Goal: Task Accomplishment & Management: Complete application form

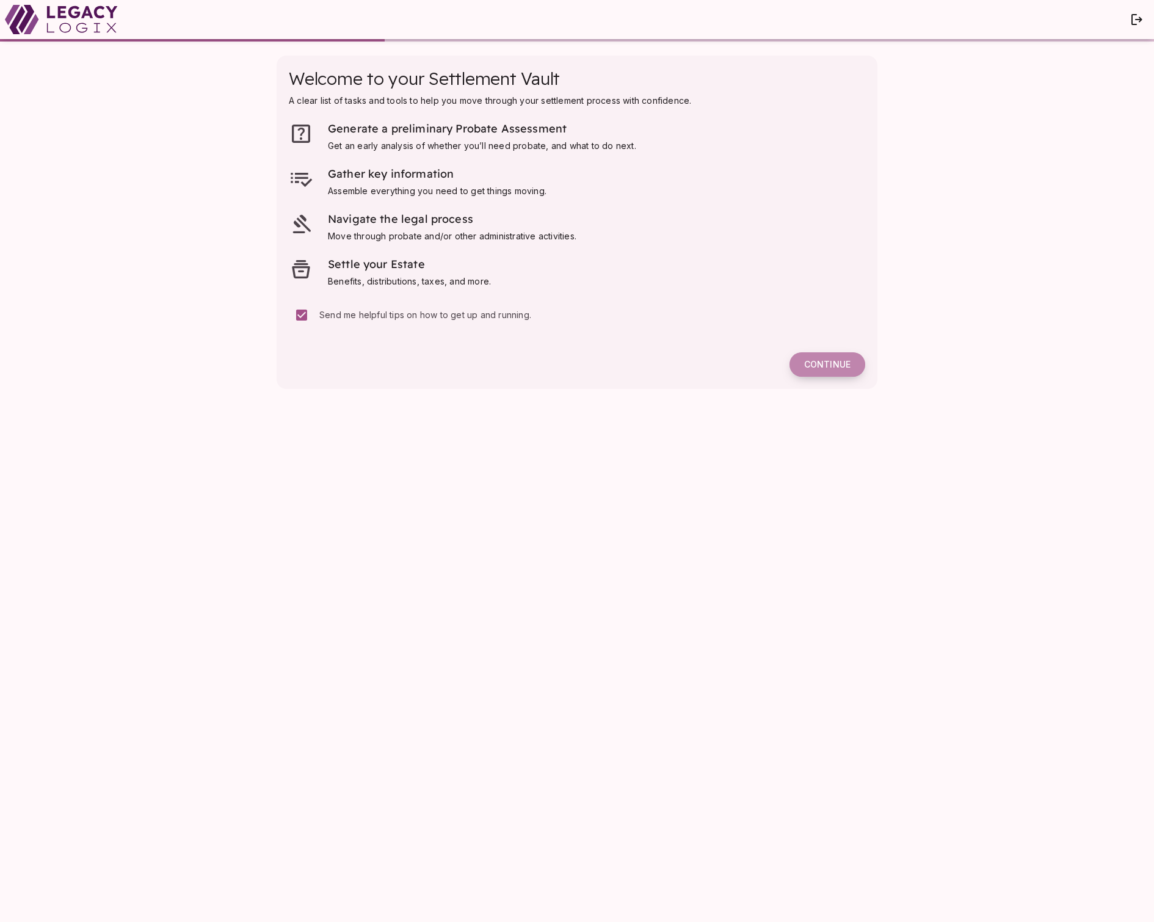
click at [828, 371] on button "Continue" at bounding box center [828, 364] width 76 height 24
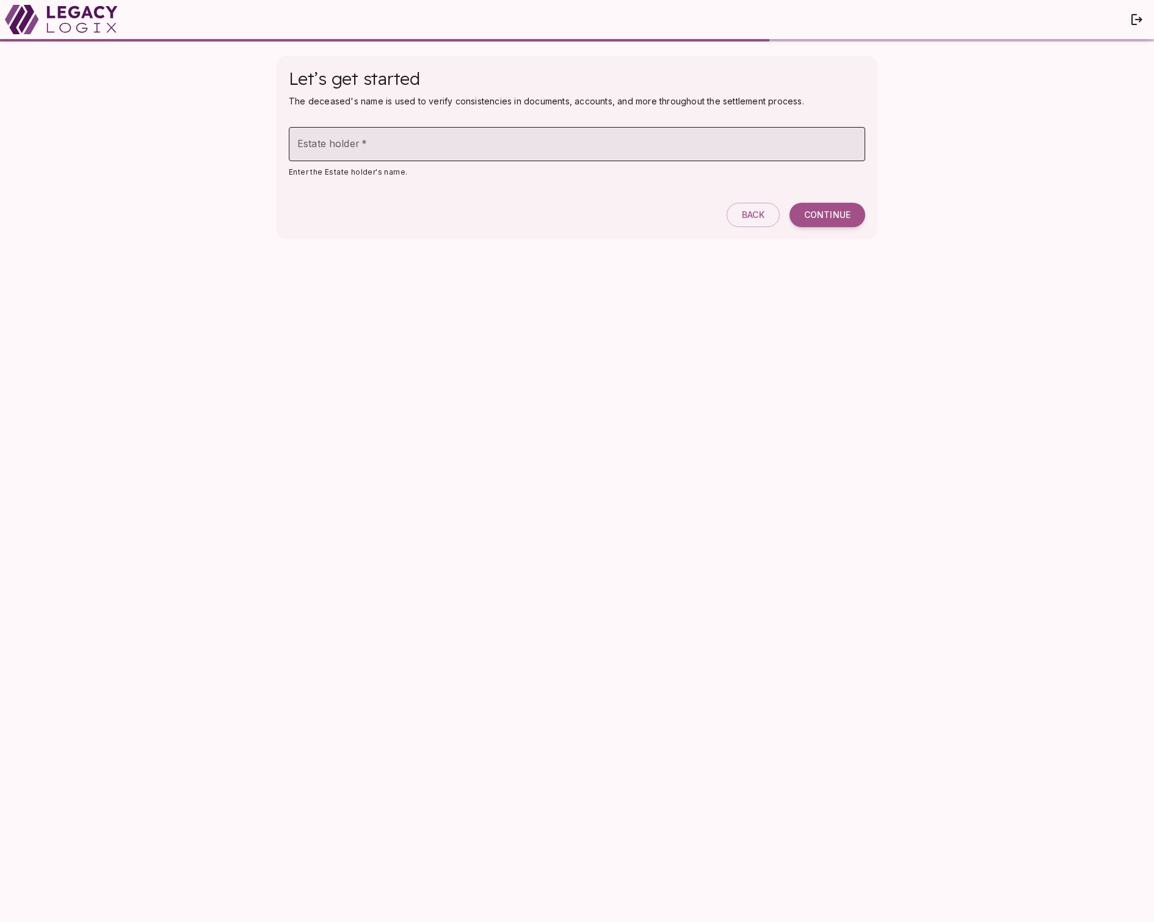
click at [402, 140] on input "Estate holder   *" at bounding box center [577, 144] width 576 height 34
type input "**********"
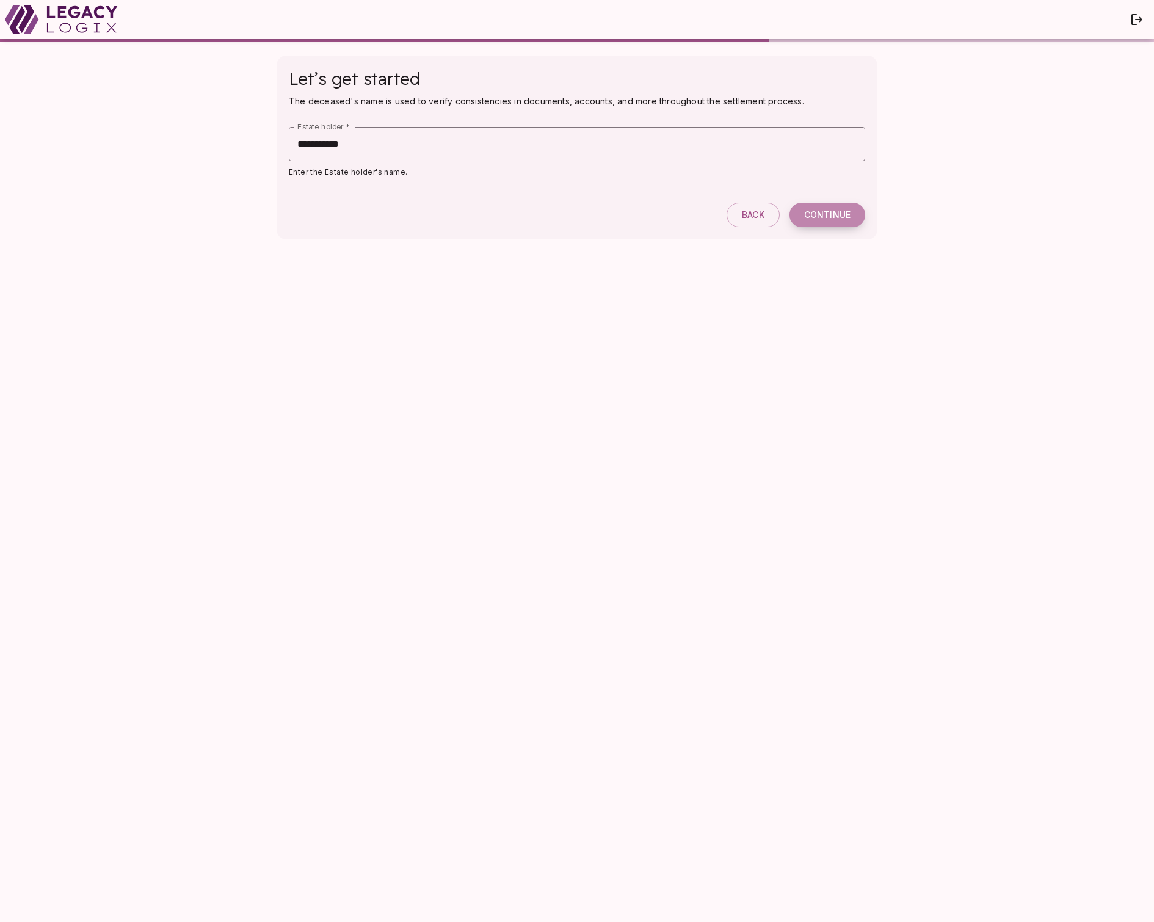
click at [820, 211] on span "Continue" at bounding box center [827, 214] width 46 height 11
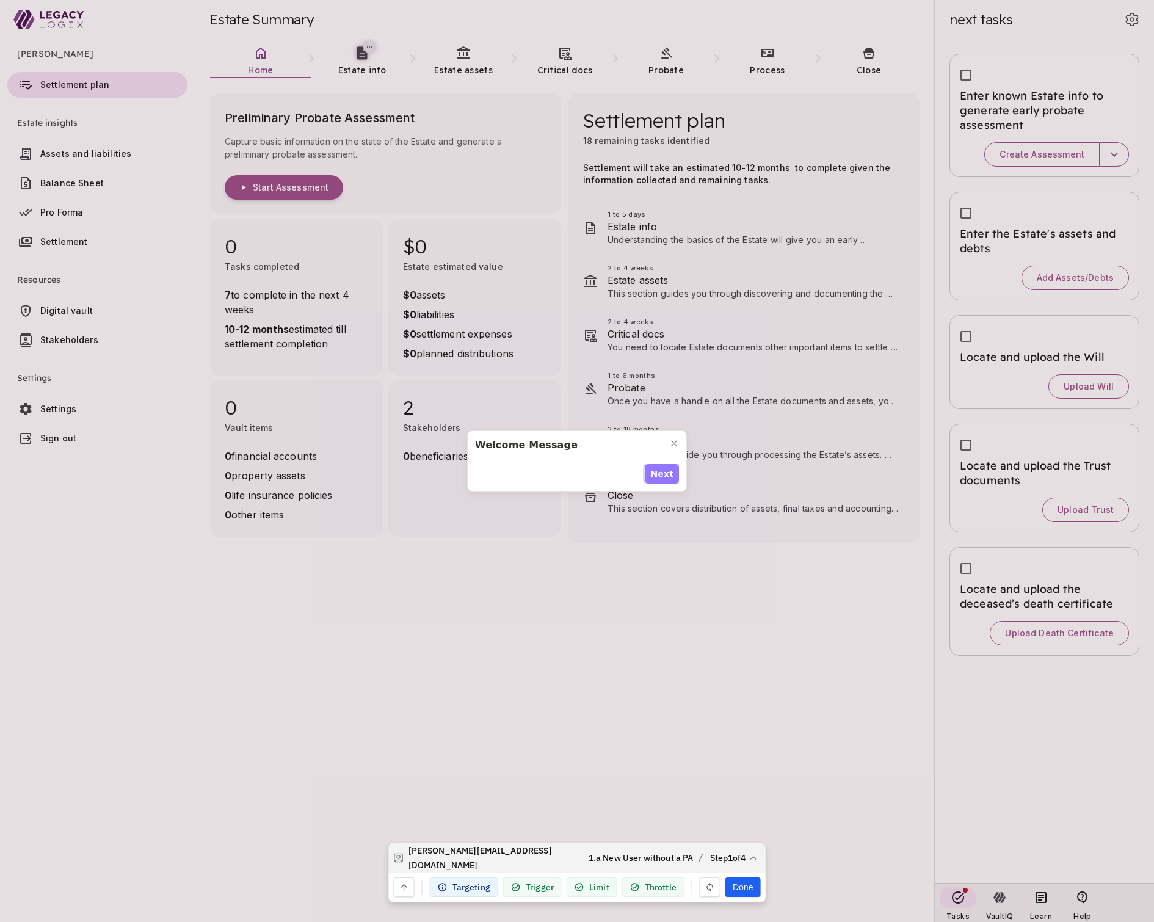
click at [667, 475] on span "Next" at bounding box center [661, 474] width 23 height 13
click at [667, 475] on span "Next" at bounding box center [661, 481] width 23 height 13
click at [667, 475] on span "Next" at bounding box center [661, 474] width 23 height 13
click at [667, 475] on span "Done" at bounding box center [661, 481] width 25 height 13
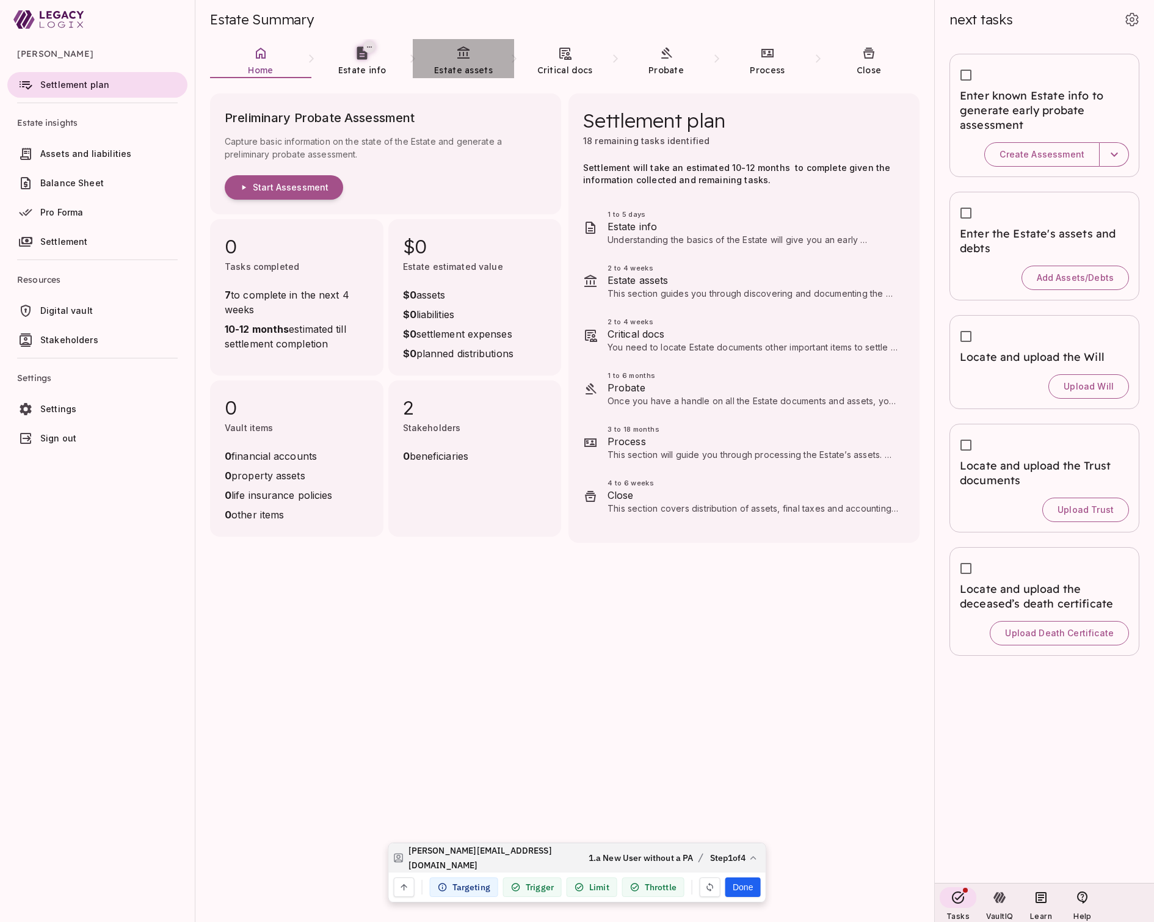
click at [459, 57] on icon at bounding box center [463, 53] width 15 height 15
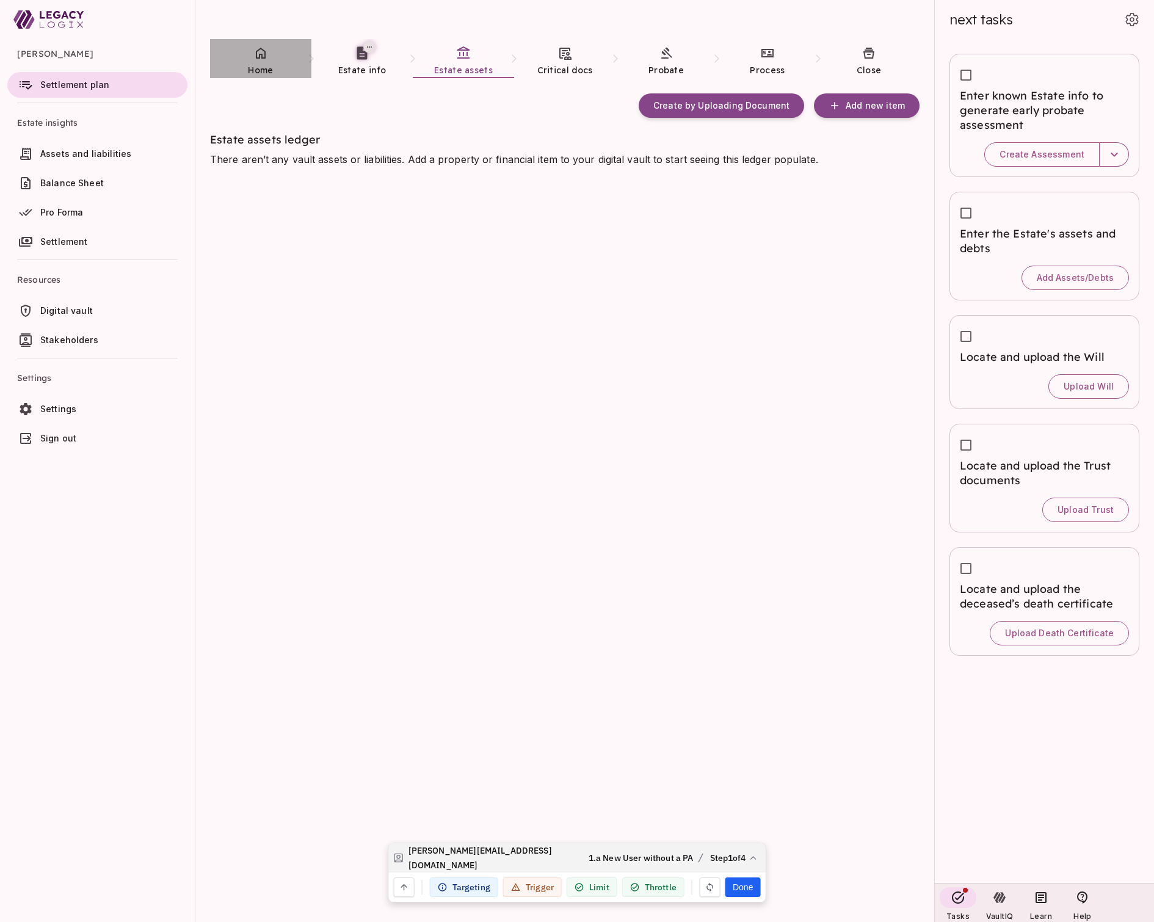
click at [260, 60] on link "Home" at bounding box center [260, 61] width 101 height 44
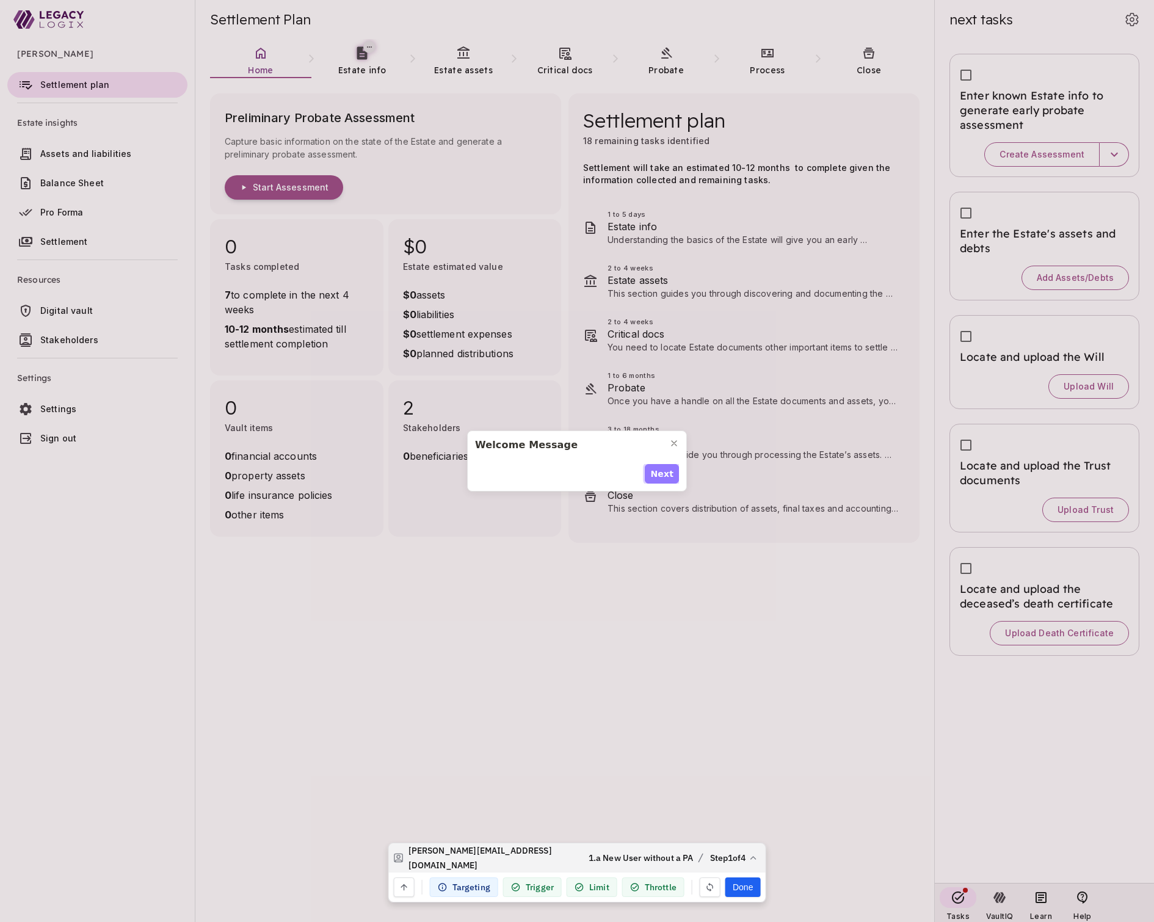
click at [665, 472] on span "Next" at bounding box center [661, 474] width 23 height 13
click at [665, 475] on span "Next" at bounding box center [661, 481] width 23 height 13
click at [665, 472] on span "Next" at bounding box center [661, 474] width 23 height 13
click at [665, 475] on span "Done" at bounding box center [661, 481] width 25 height 13
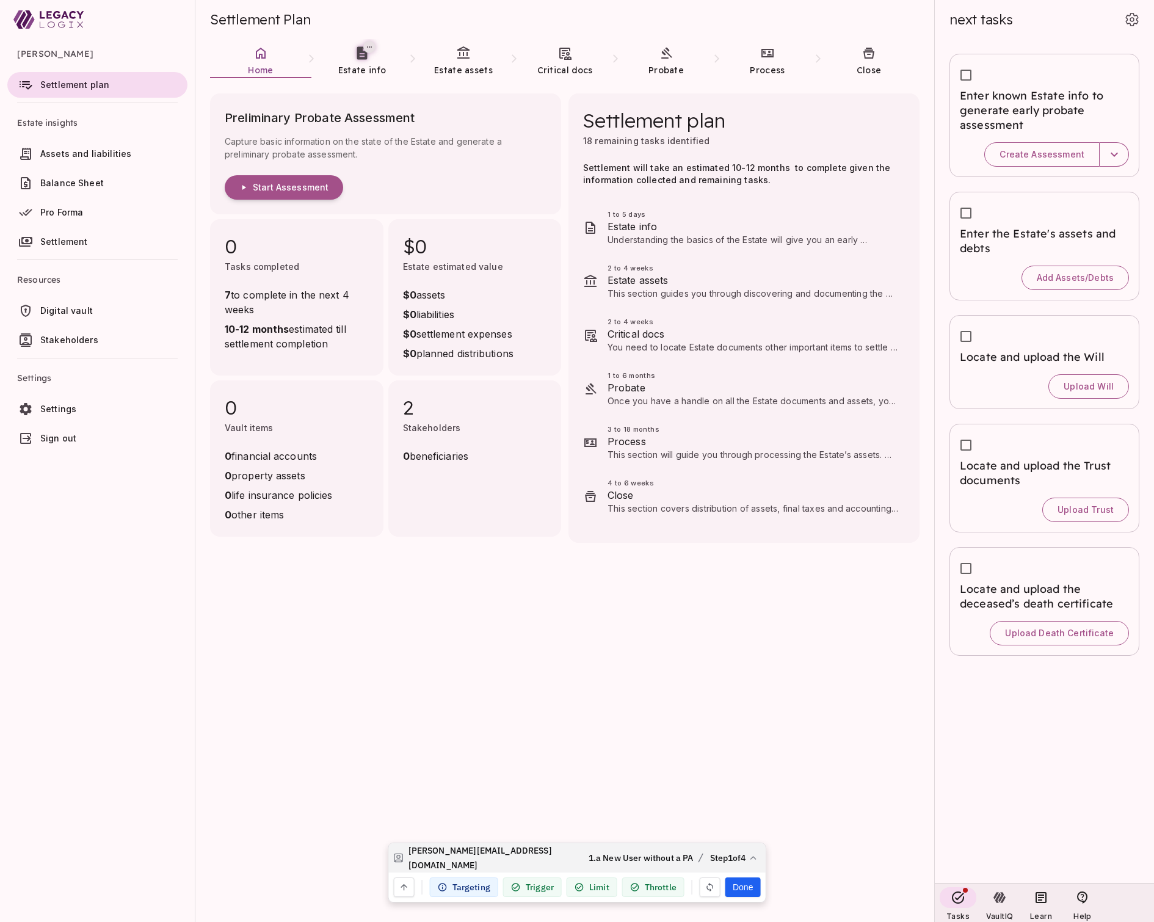
click at [68, 438] on span "Sign out" at bounding box center [58, 438] width 36 height 10
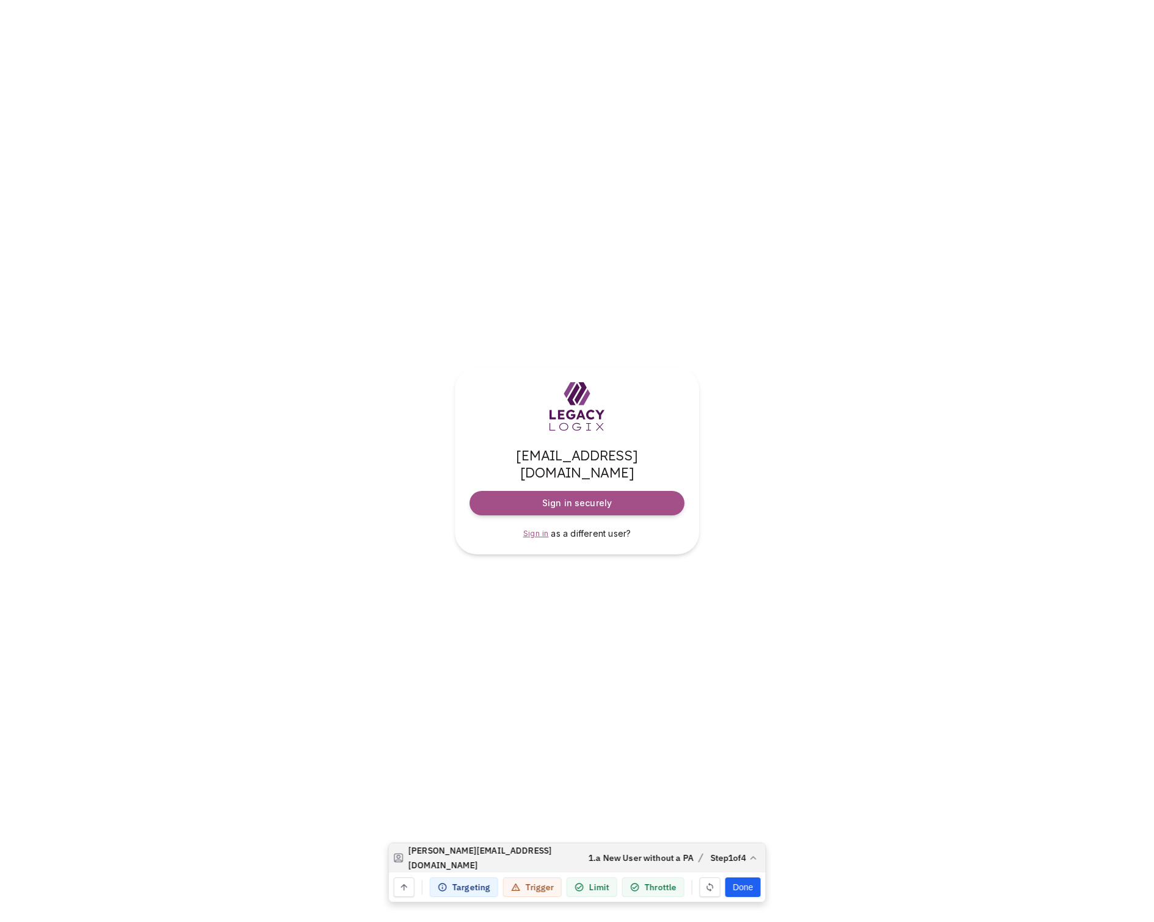
click at [536, 529] on span "Sign in" at bounding box center [536, 533] width 26 height 9
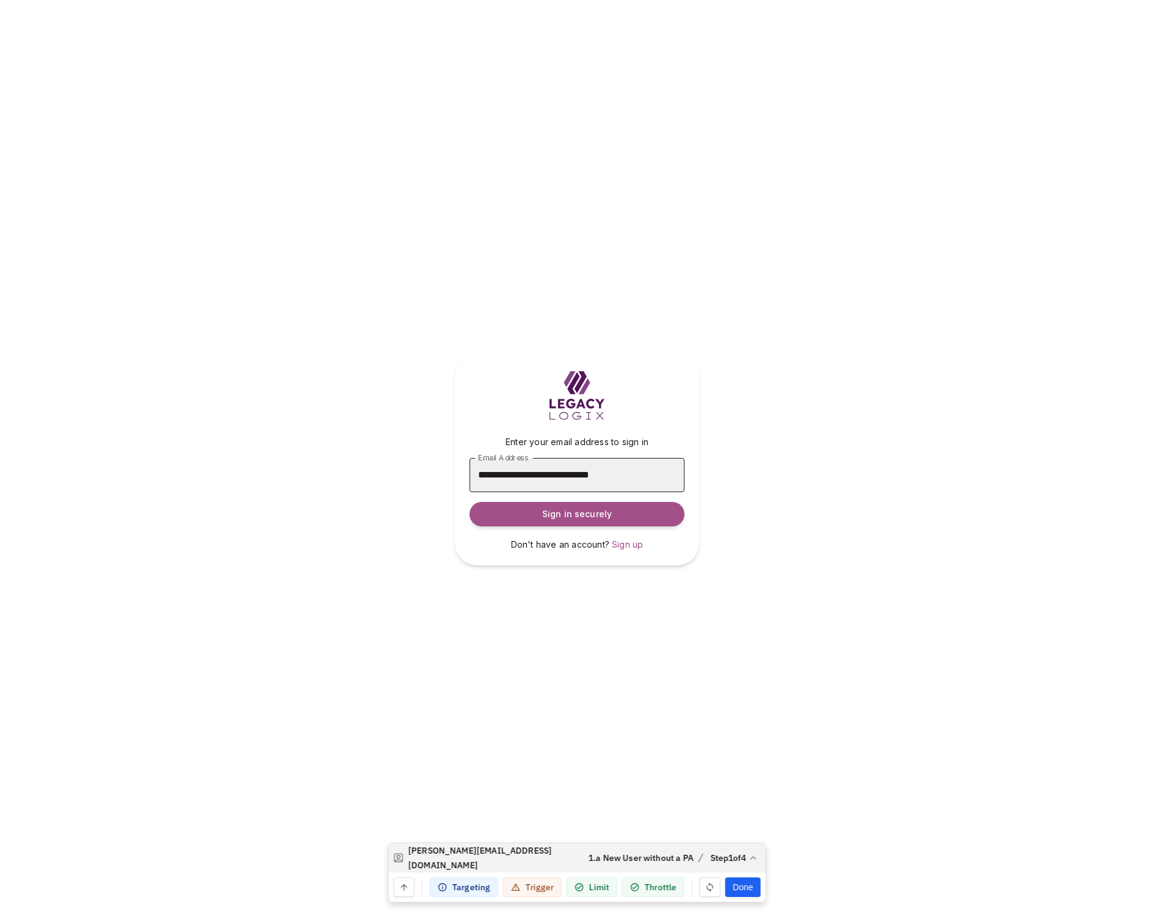
click at [530, 474] on input "**********" at bounding box center [577, 475] width 215 height 34
type input "**********"
click at [578, 515] on span "Sign in securely" at bounding box center [577, 514] width 70 height 12
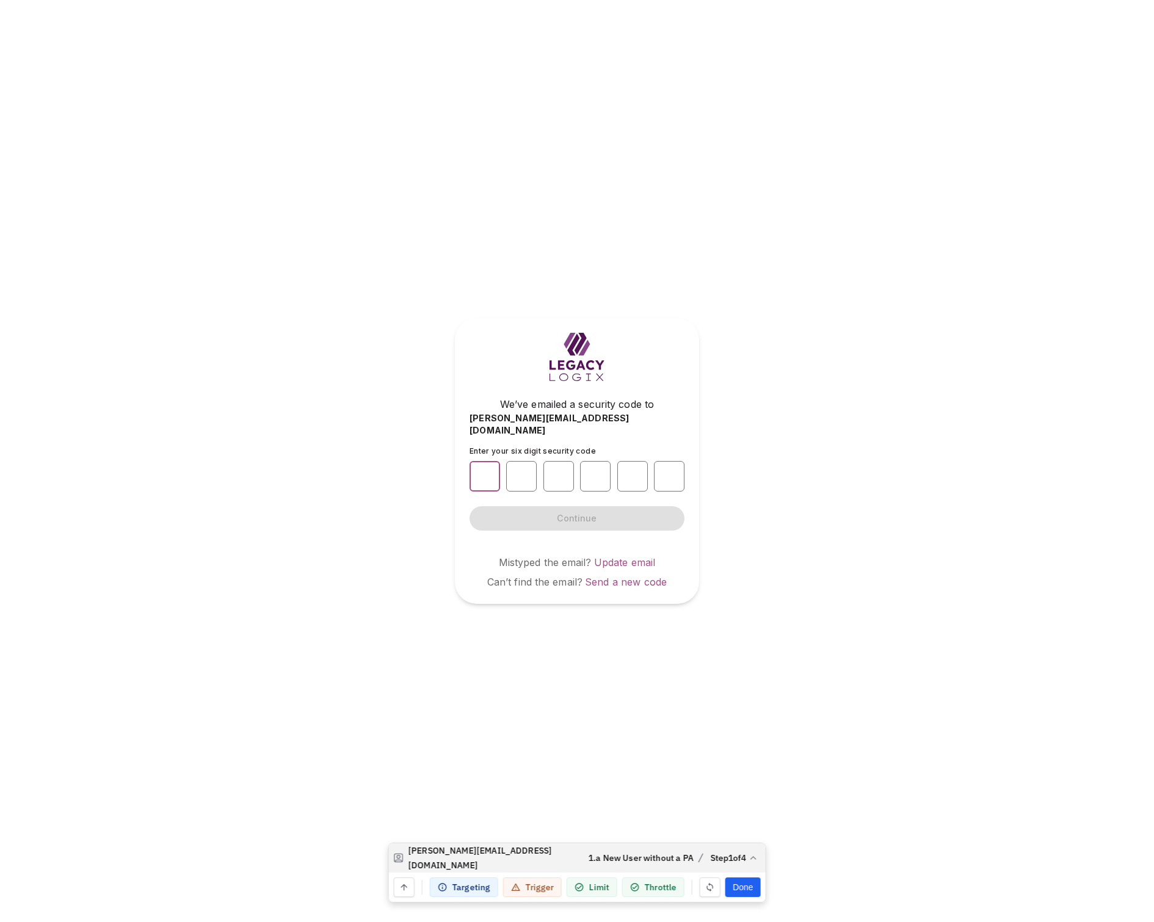
click at [487, 473] on input "number" at bounding box center [485, 476] width 31 height 31
type input "*"
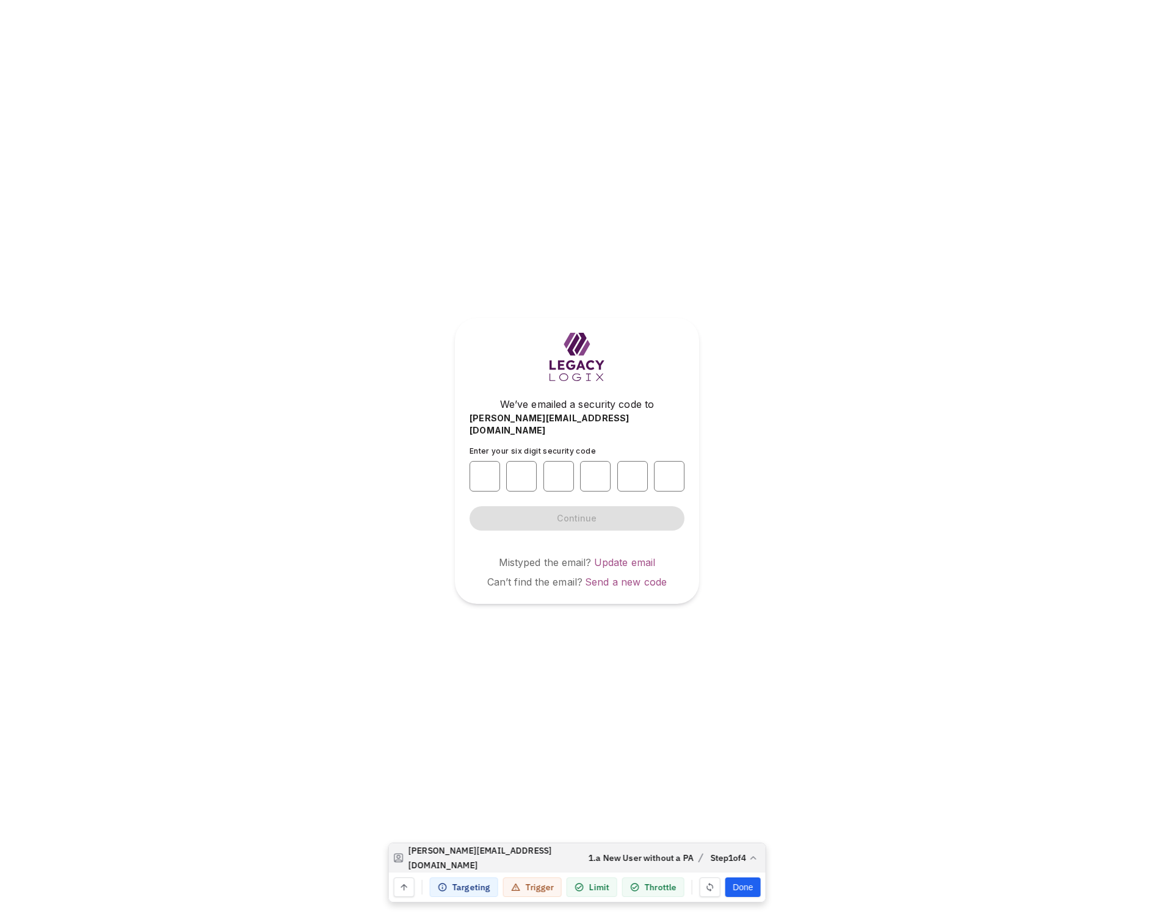
type input "*"
